Goal: Task Accomplishment & Management: Use online tool/utility

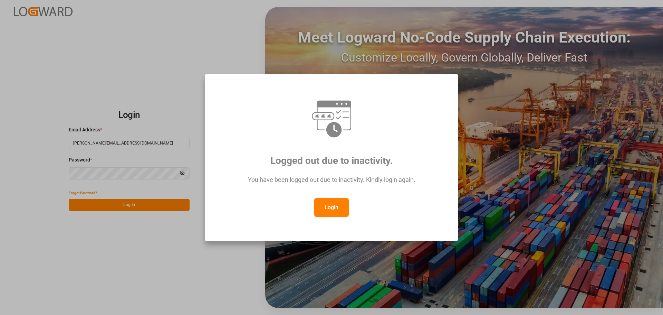
click at [321, 215] on button "Login" at bounding box center [331, 207] width 35 height 19
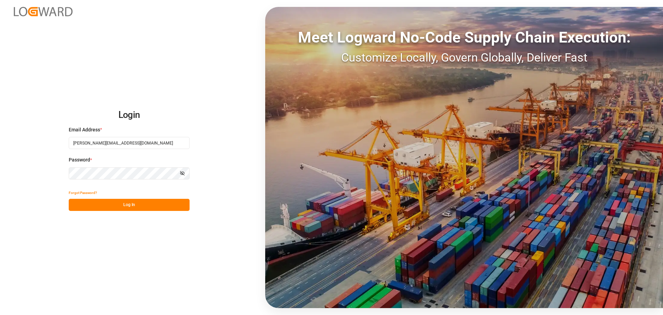
click at [128, 207] on button "Log In" at bounding box center [129, 205] width 121 height 12
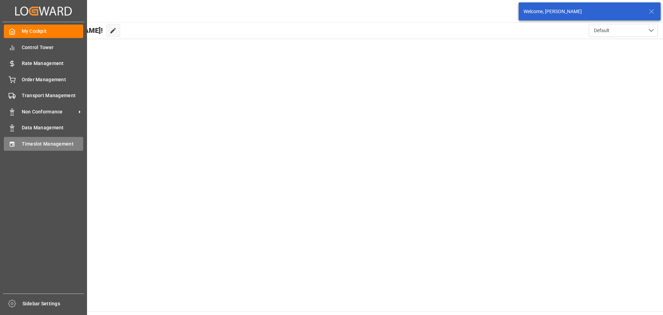
click at [10, 147] on icon at bounding box center [12, 144] width 7 height 7
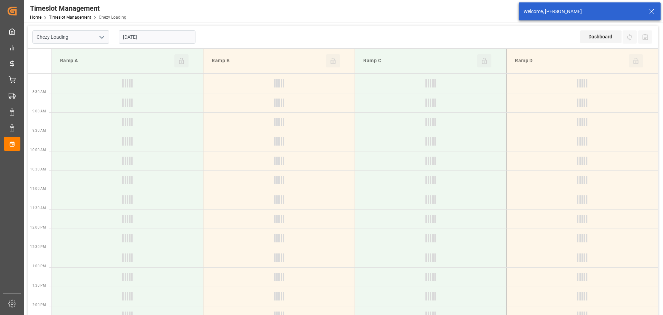
type input "Chezy Loading"
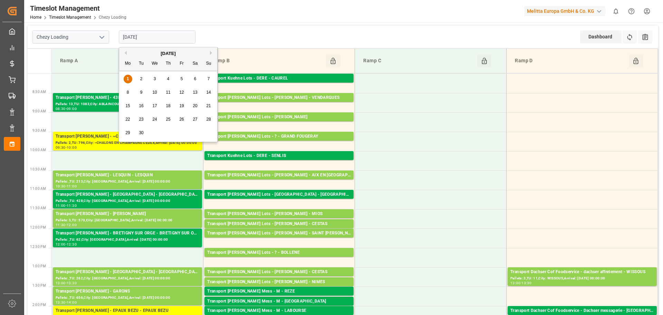
click at [134, 38] on input "[DATE]" at bounding box center [157, 36] width 77 height 13
click at [139, 81] on div "2" at bounding box center [141, 79] width 9 height 8
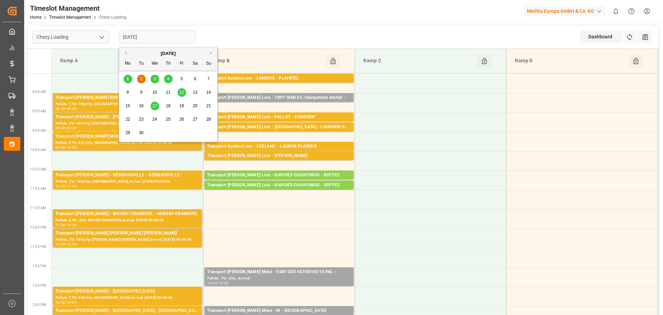
click at [138, 38] on input "[DATE]" at bounding box center [157, 36] width 77 height 13
click at [157, 79] on div "3" at bounding box center [155, 79] width 9 height 8
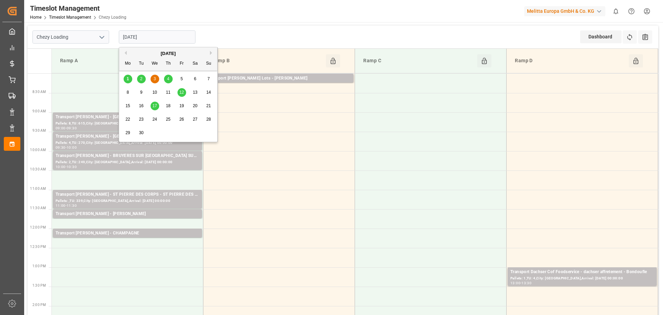
click at [139, 32] on input "[DATE]" at bounding box center [157, 36] width 77 height 13
click at [141, 79] on span "2" at bounding box center [141, 78] width 2 height 5
type input "[DATE]"
